Goal: Task Accomplishment & Management: Use online tool/utility

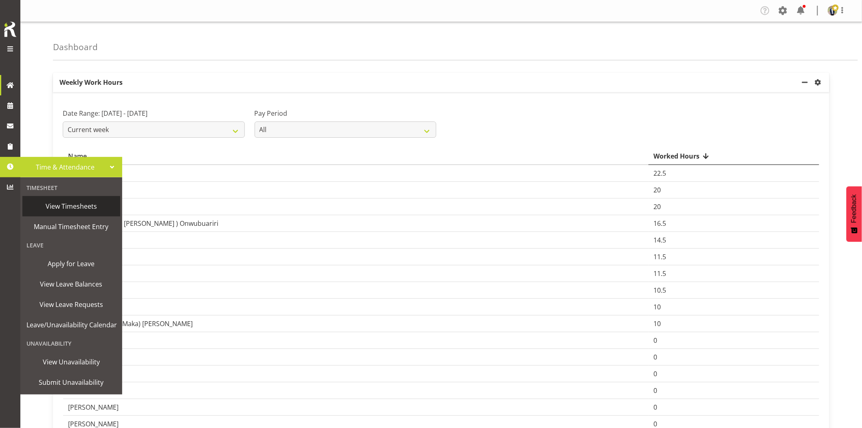
click at [87, 212] on span "View Timesheets" at bounding box center [71, 206] width 90 height 12
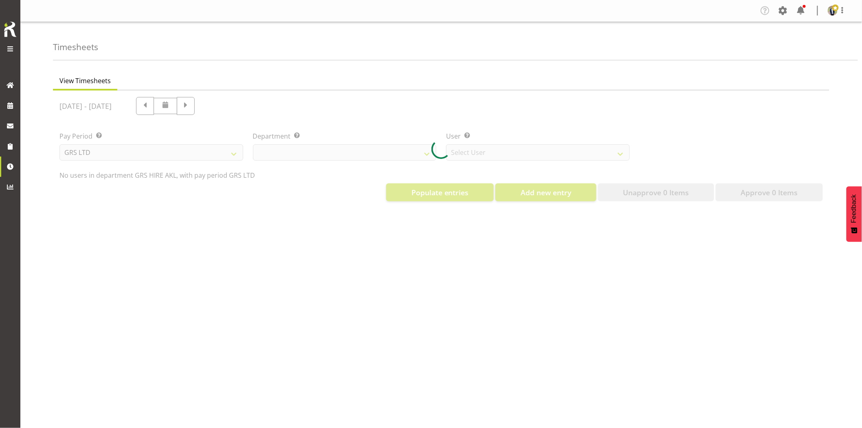
select select "20"
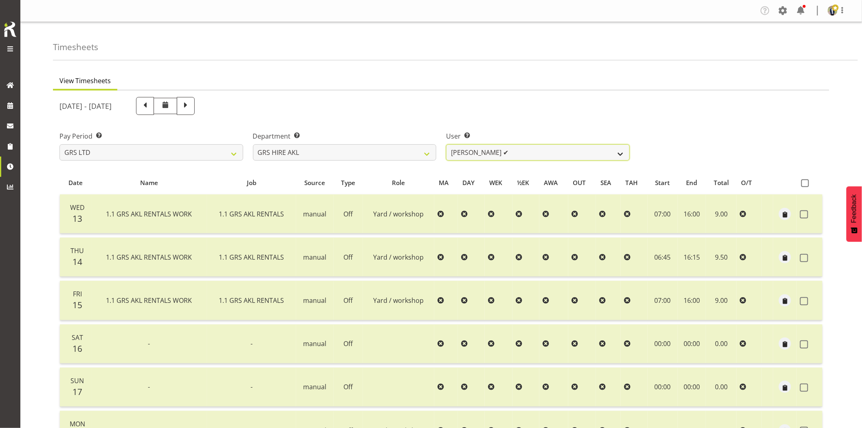
click at [613, 154] on select "Brandon Adonis ✔ Brendan (Paris) Jordan ✔ Carl Shoebridge ✔ Chris Fry ✔ Colin C…" at bounding box center [538, 152] width 184 height 16
select select "170"
click at [446, 144] on select "Brandon Adonis ✔ Brendan (Paris) Jordan ✔ Carl Shoebridge ✔ Chris Fry ✔ Colin C…" at bounding box center [538, 152] width 184 height 16
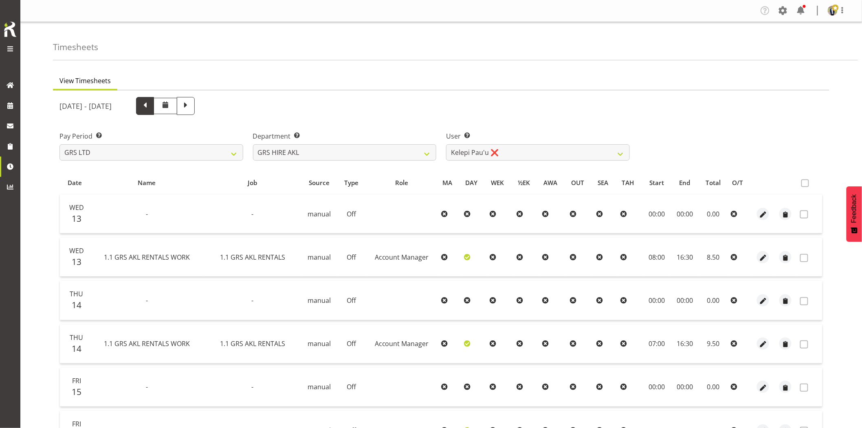
click at [150, 105] on span at bounding box center [145, 105] width 11 height 11
select select
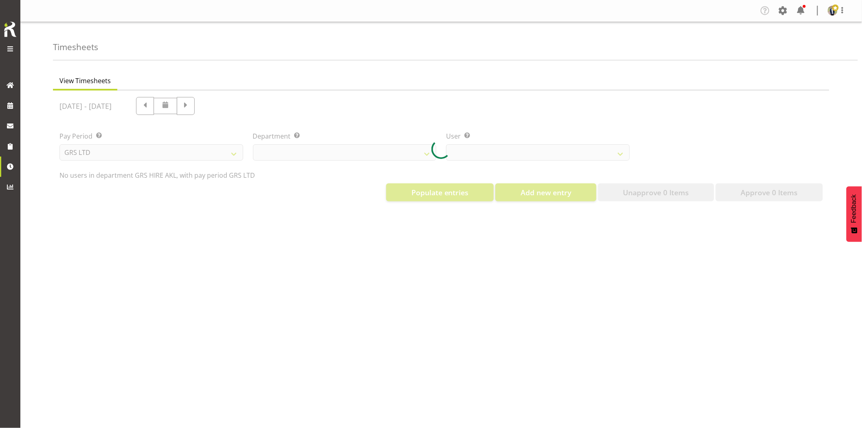
select select "20"
select select "170"
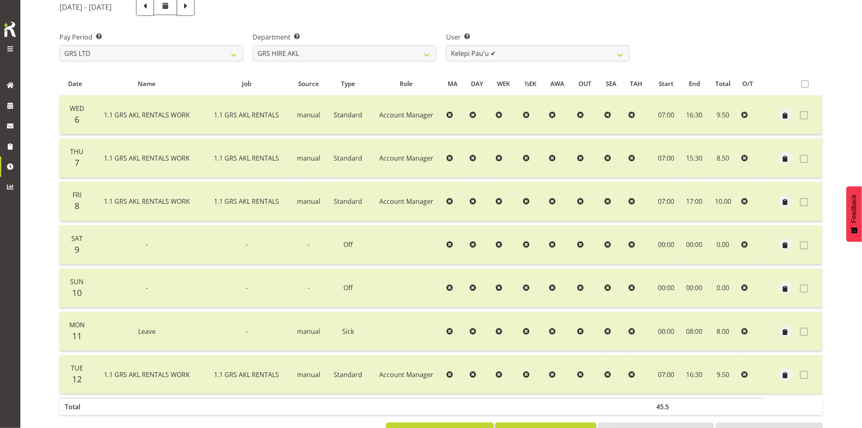
scroll to position [86, 0]
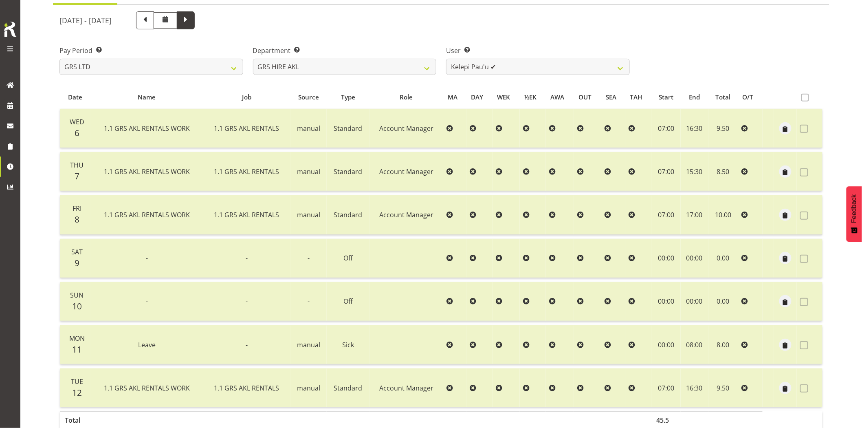
click at [191, 20] on span at bounding box center [185, 19] width 11 height 11
select select
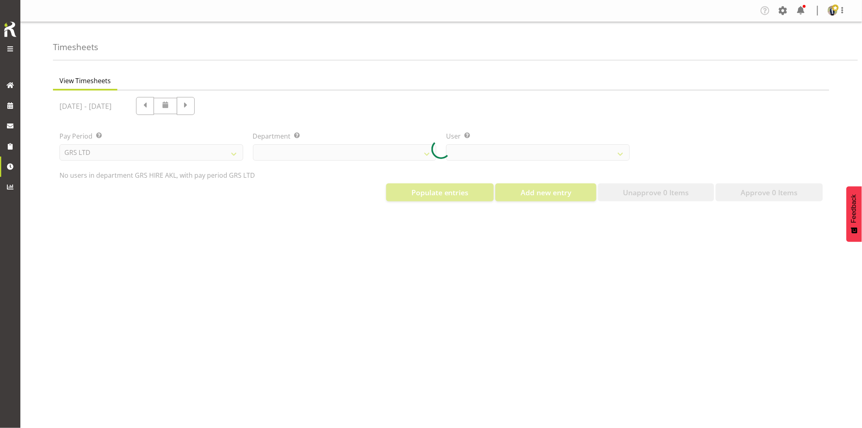
scroll to position [0, 0]
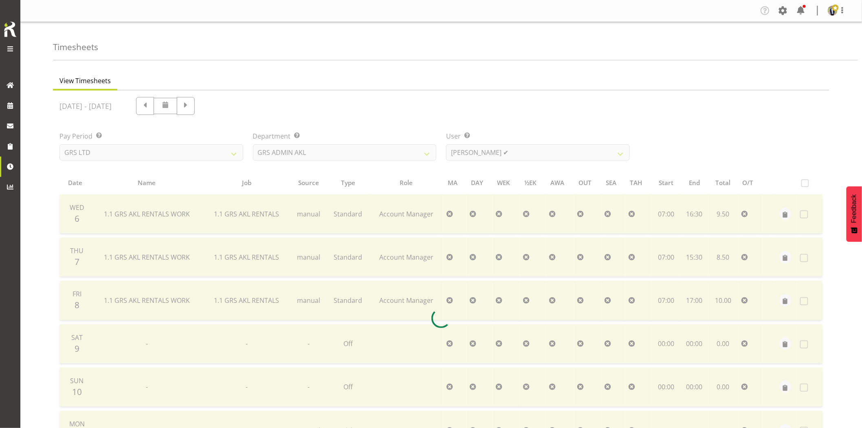
select select "20"
select select "170"
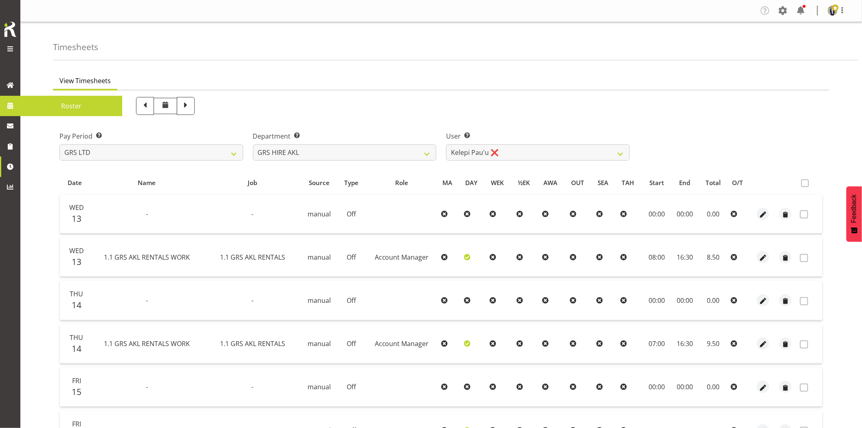
click at [7, 105] on span at bounding box center [10, 105] width 12 height 12
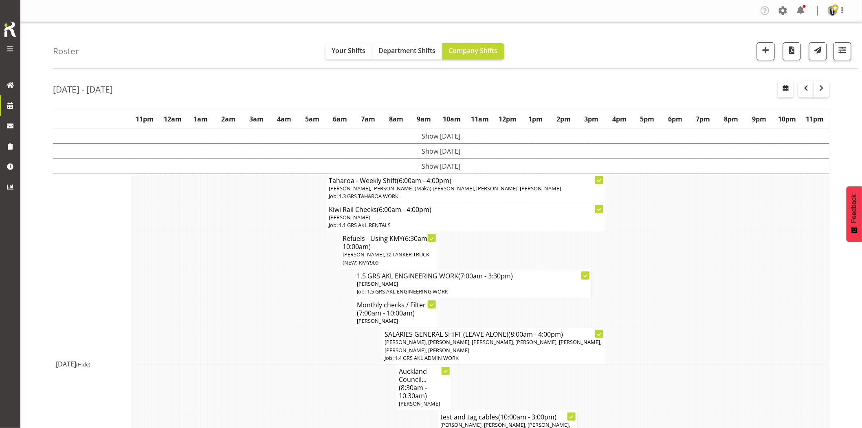
click at [569, 42] on div "Roster Your Shifts Department Shifts Company Shifts 1 Locations Clear GRS Auckl…" at bounding box center [455, 45] width 805 height 47
click at [222, 263] on td at bounding box center [225, 250] width 7 height 37
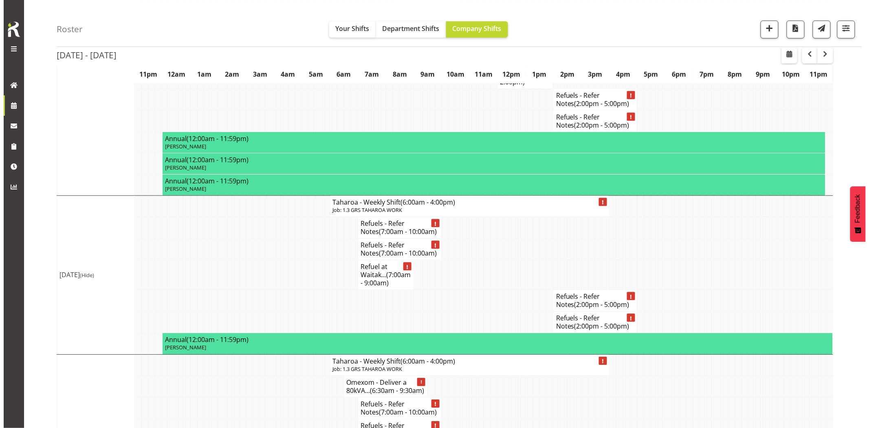
scroll to position [736, 0]
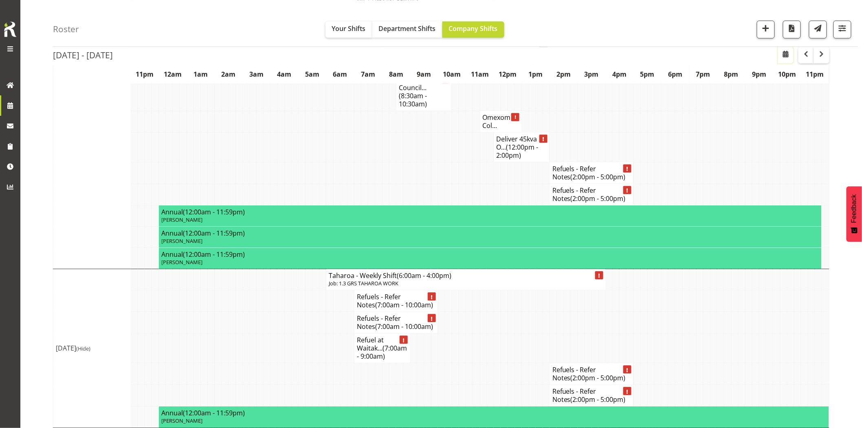
click at [784, 54] on span "button" at bounding box center [786, 54] width 10 height 10
select select "7"
select select "2025"
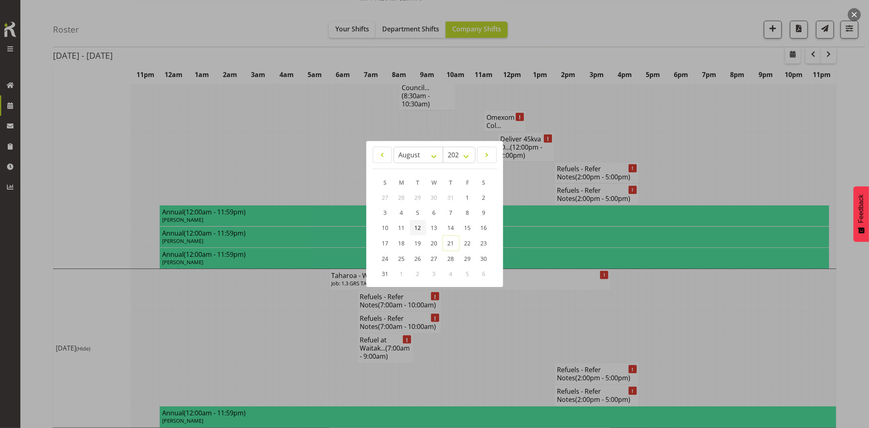
drag, startPoint x: 417, startPoint y: 224, endPoint x: 472, endPoint y: 288, distance: 84.9
click at [417, 224] on span "12" at bounding box center [418, 228] width 7 height 8
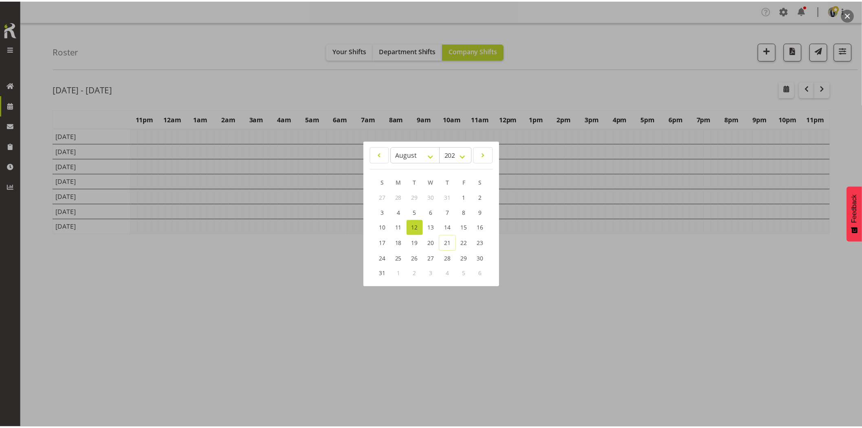
scroll to position [0, 0]
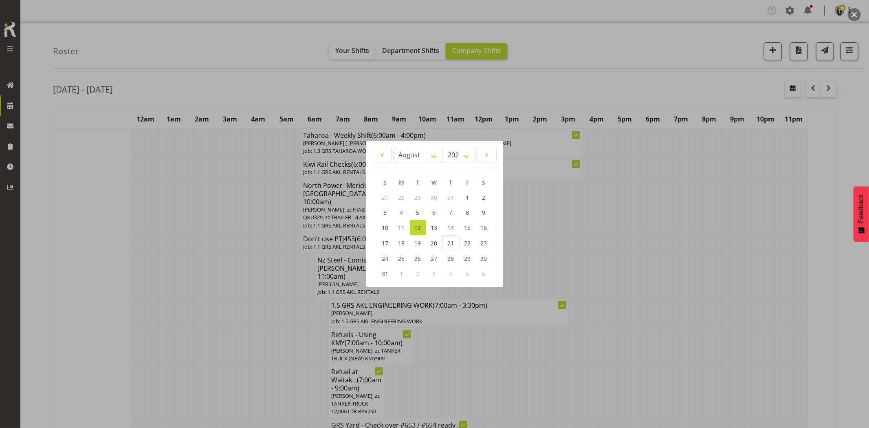
click at [204, 263] on div at bounding box center [434, 214] width 869 height 428
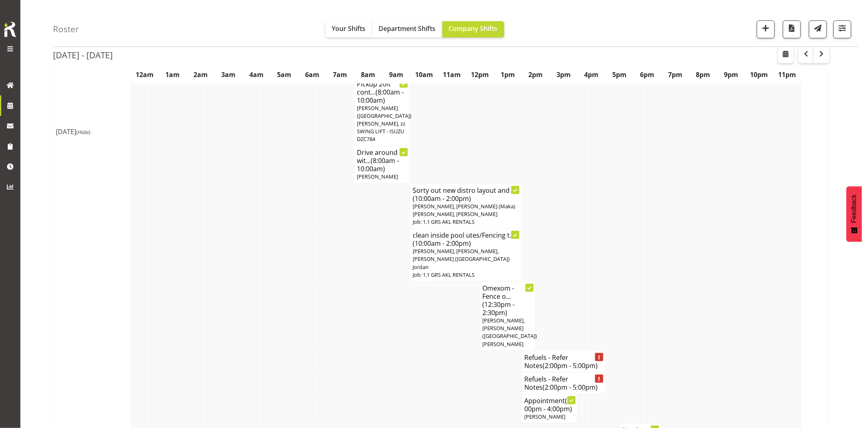
click at [230, 350] on tr "Refuels - Refer Notes (2:00pm - 5:00pm)" at bounding box center [441, 361] width 776 height 22
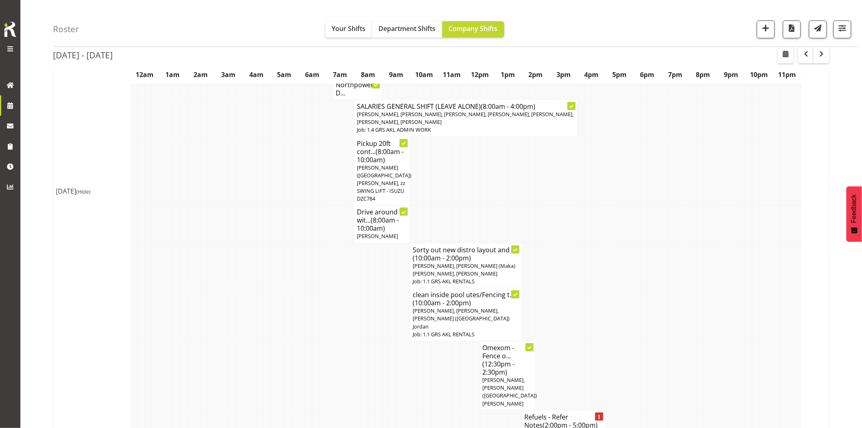
scroll to position [1086, 0]
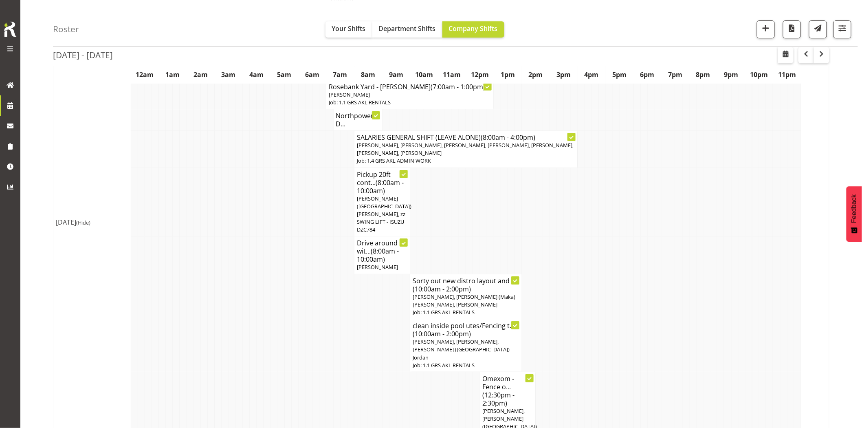
click at [239, 319] on tr "clean inside pool utes/Fencing t... (10:00am - 2:00pm) Colin Crenfeldt, Michael…" at bounding box center [441, 345] width 776 height 53
